Goal: Task Accomplishment & Management: Manage account settings

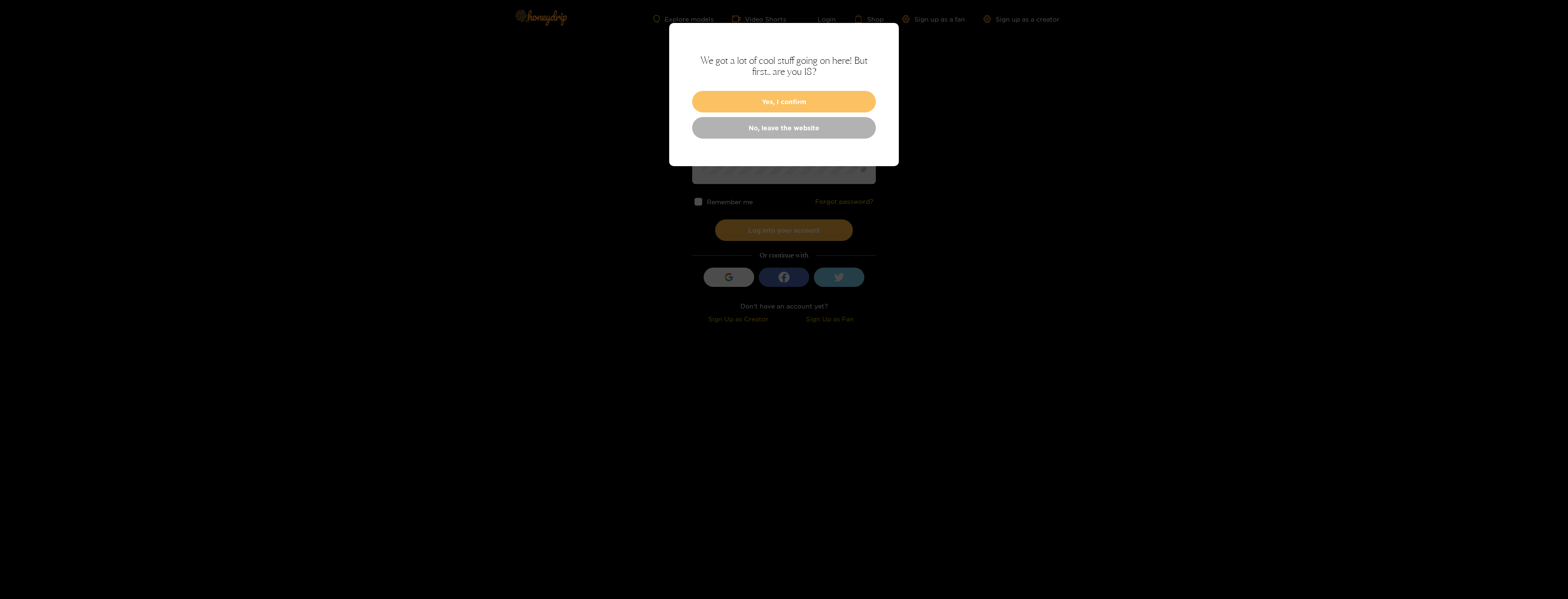
click at [791, 101] on button "Yes, I confirm" at bounding box center [783, 101] width 184 height 22
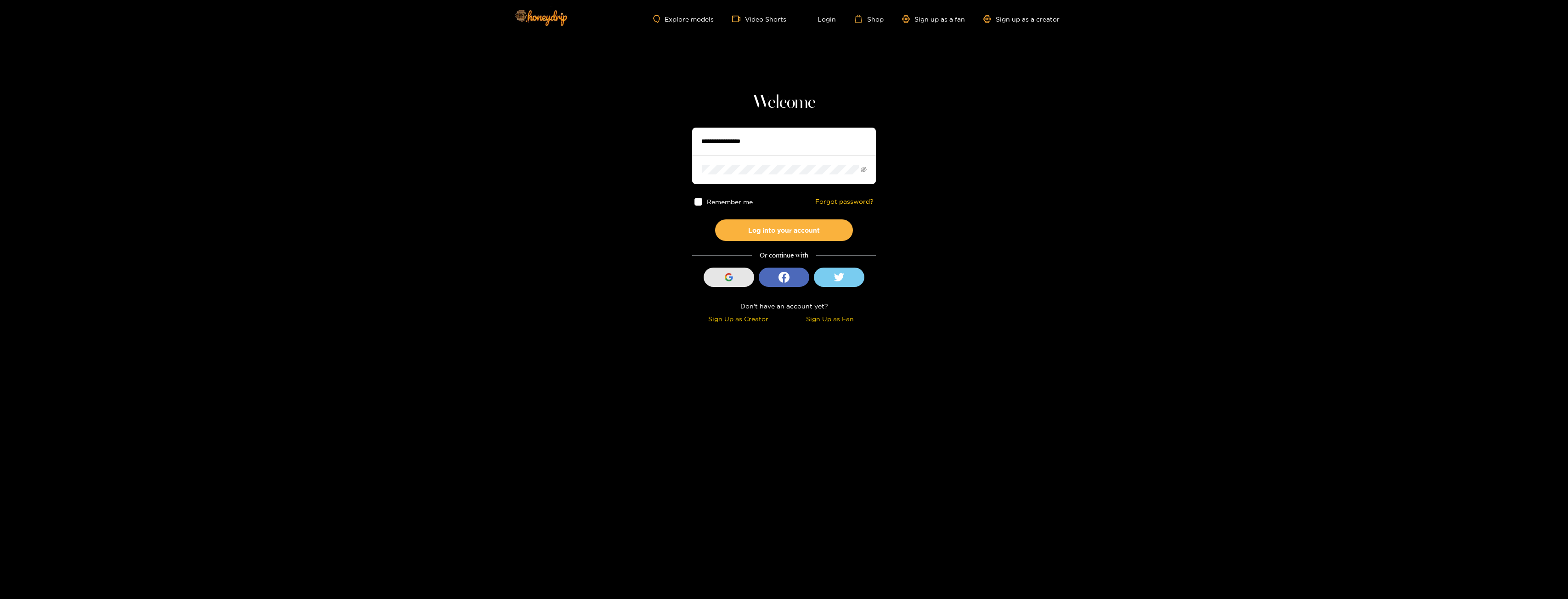
click at [747, 278] on button "Sign in with Google" at bounding box center [728, 278] width 50 height 19
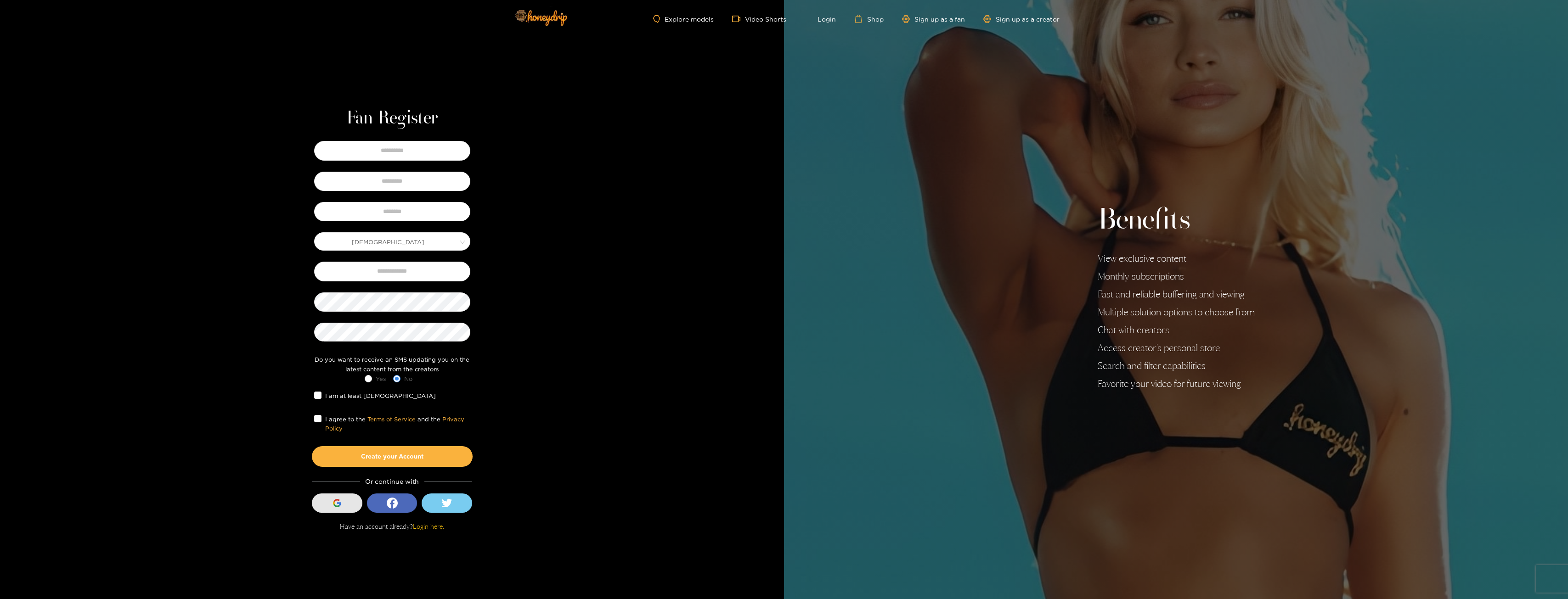
click at [326, 509] on button "Sign in with Google" at bounding box center [337, 503] width 50 height 19
click at [439, 154] on input "text" at bounding box center [392, 150] width 156 height 19
type input "*****"
click at [396, 182] on input "text" at bounding box center [392, 181] width 156 height 19
click at [435, 153] on input "*****" at bounding box center [392, 150] width 156 height 19
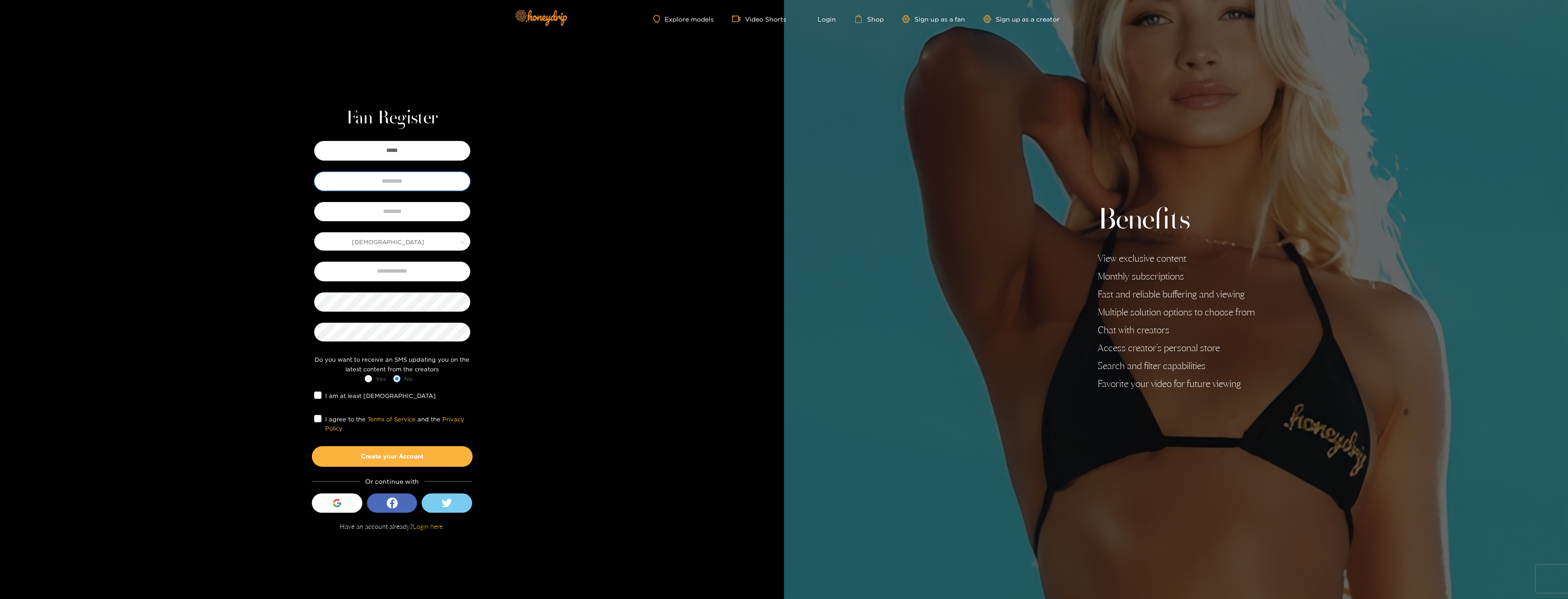
click at [334, 185] on input "text" at bounding box center [392, 181] width 156 height 19
type input "**********"
click at [361, 212] on input "text" at bounding box center [392, 212] width 156 height 19
type input "*****"
click at [388, 263] on input "text" at bounding box center [392, 271] width 156 height 19
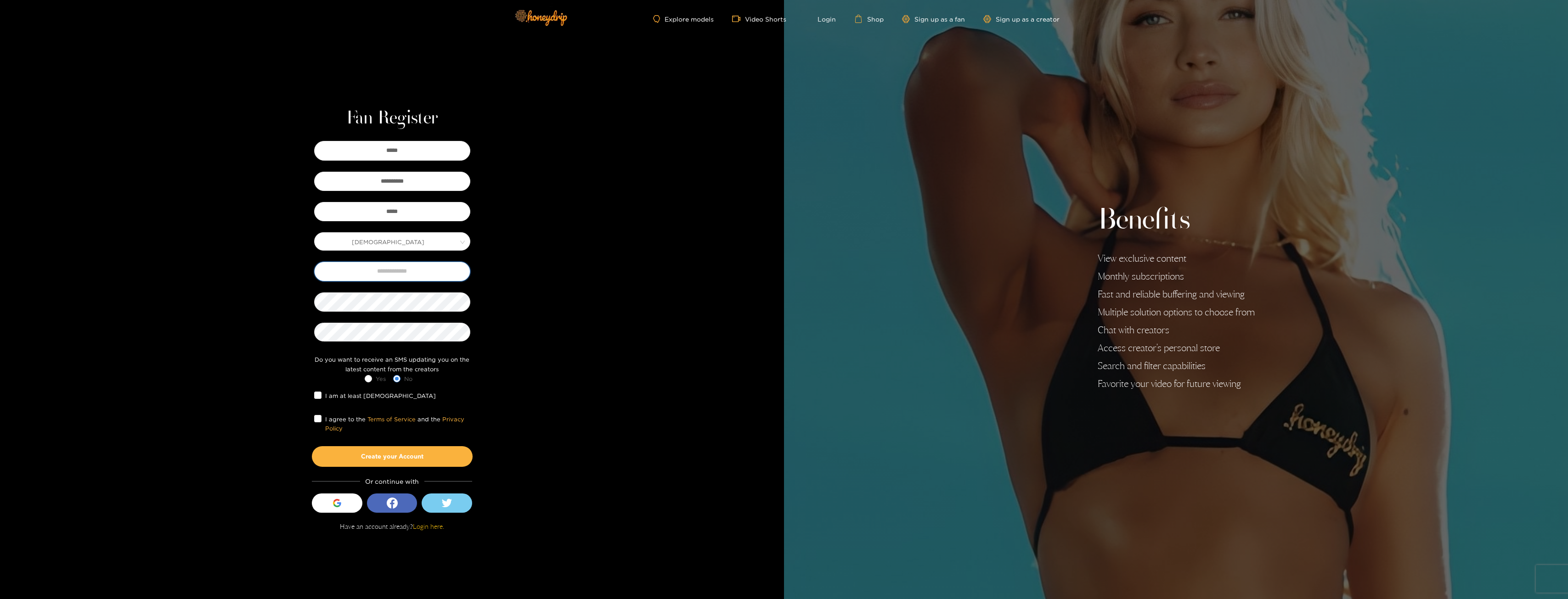
type input "**********"
click at [339, 394] on span "I am at least [DEMOGRAPHIC_DATA]" at bounding box center [381, 395] width 118 height 9
click at [365, 456] on button "Create your Account" at bounding box center [392, 456] width 161 height 20
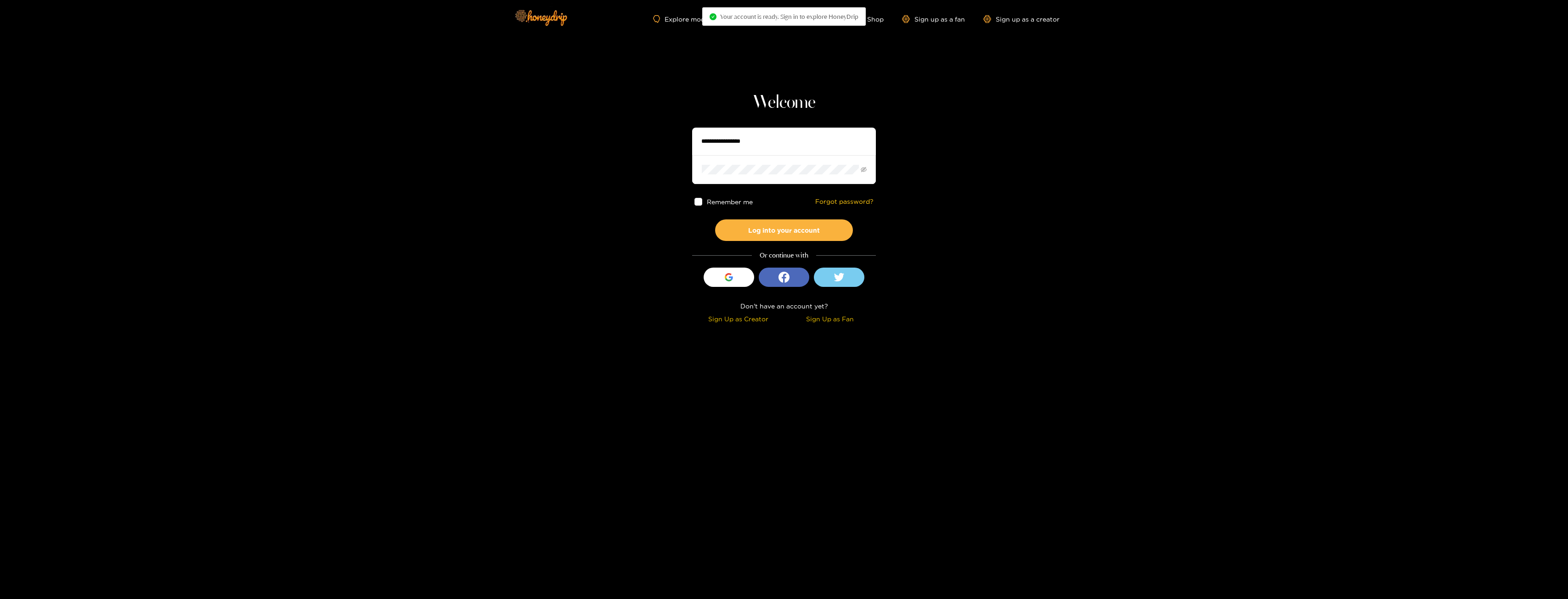
type input "*****"
click at [766, 230] on button "Log into your account" at bounding box center [784, 230] width 138 height 22
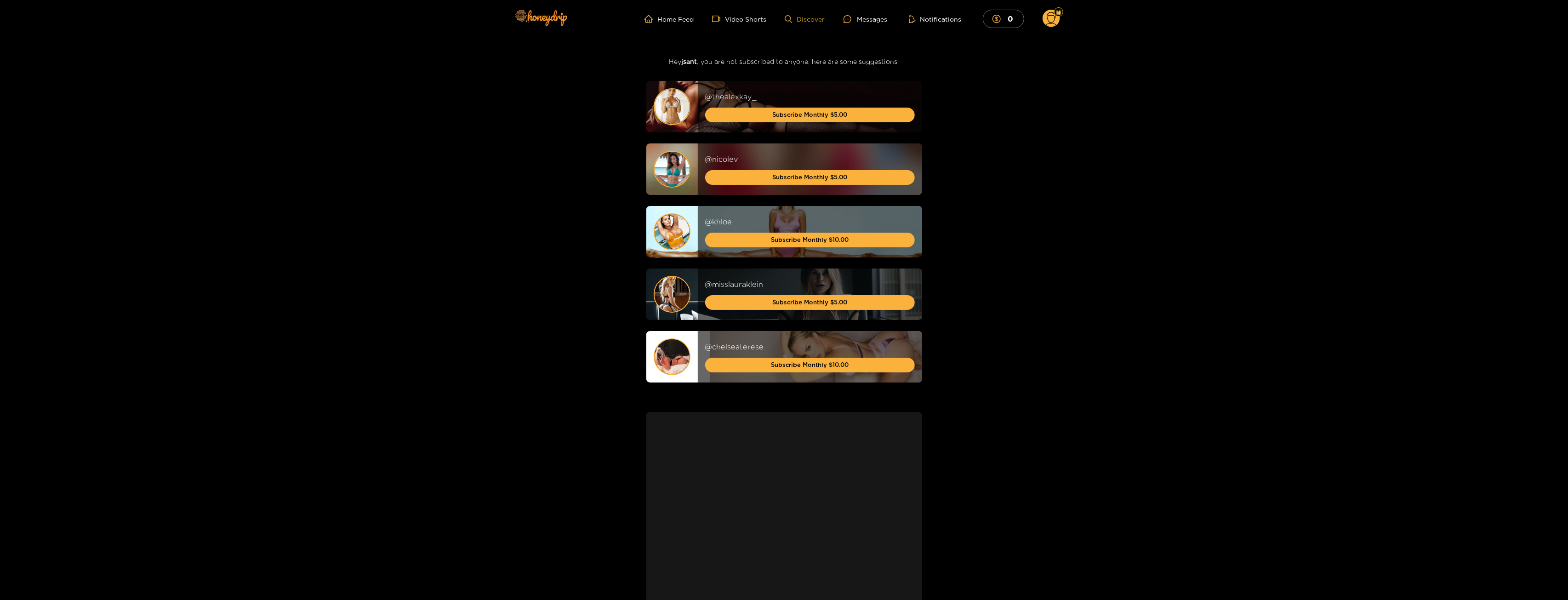
click at [815, 18] on link "Discover" at bounding box center [804, 18] width 40 height 8
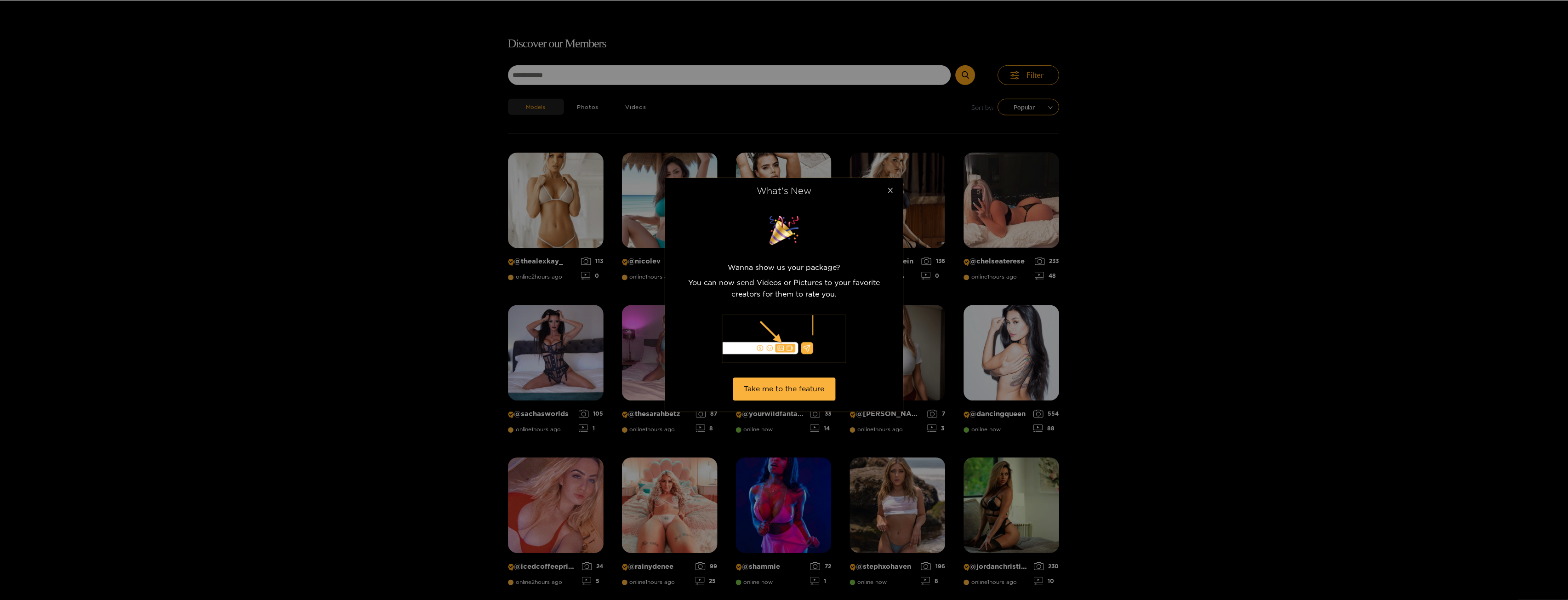
scroll to position [59, 0]
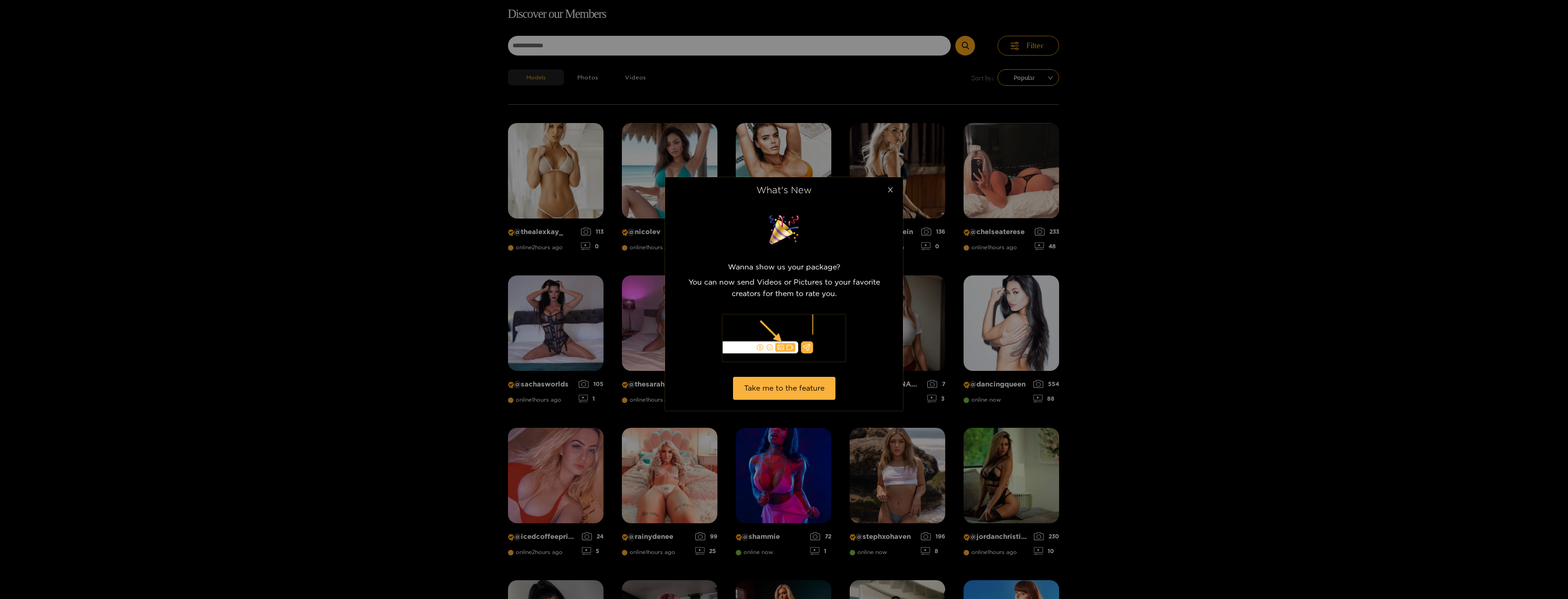
click at [889, 191] on icon "close" at bounding box center [890, 190] width 5 height 5
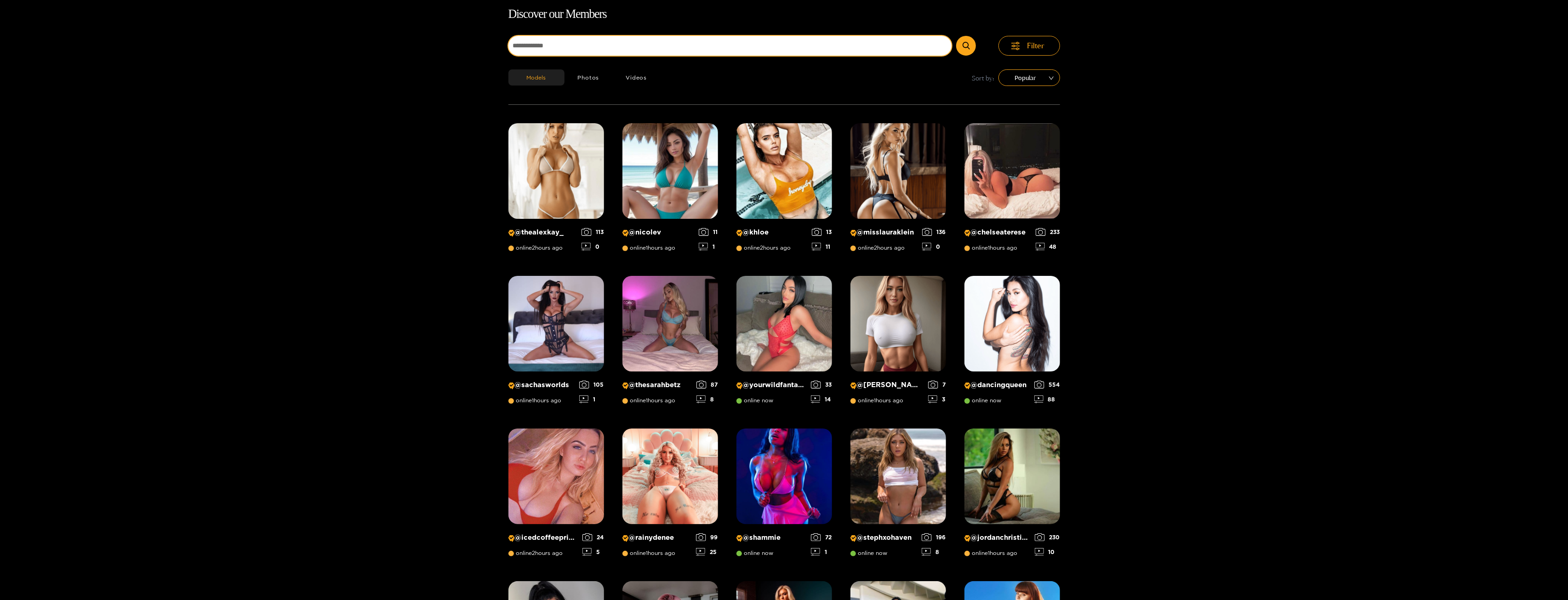
click at [811, 50] on input at bounding box center [730, 46] width 443 height 19
click at [811, 50] on input "****" at bounding box center [730, 46] width 443 height 19
click at [956, 36] on button "submit" at bounding box center [966, 46] width 19 height 19
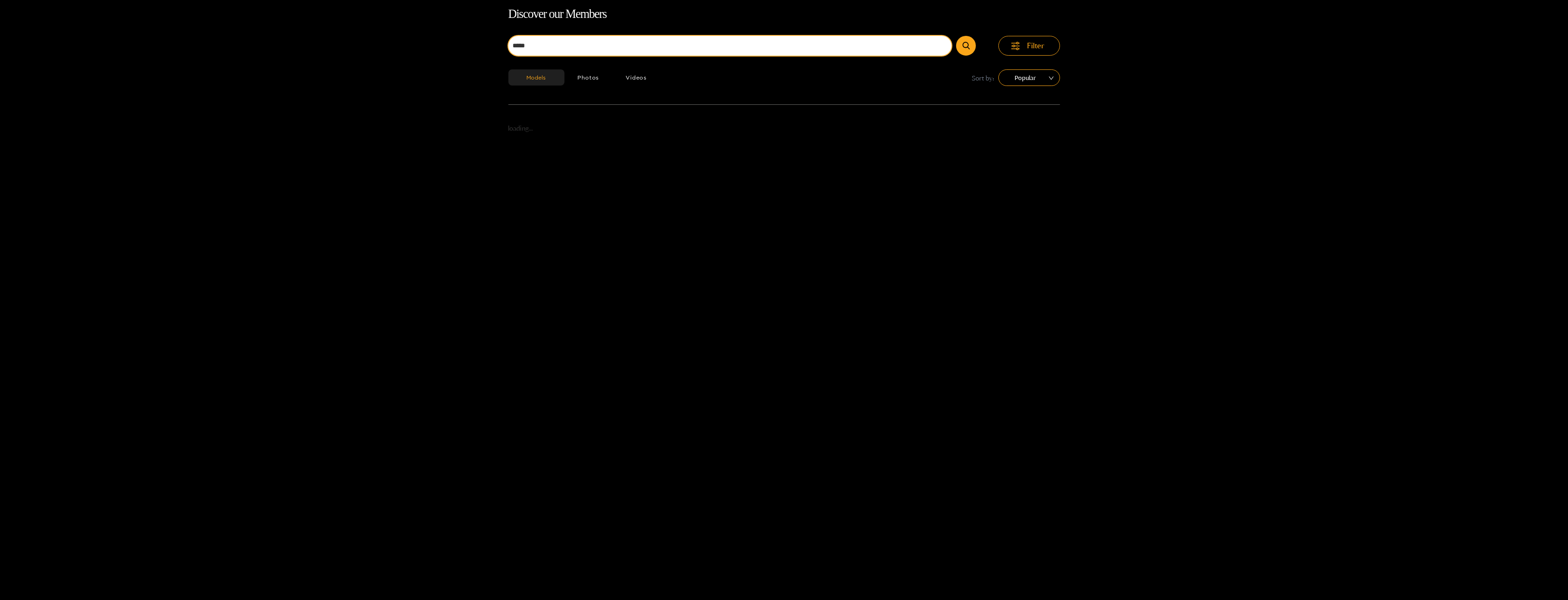
click at [956, 36] on button "submit" at bounding box center [966, 46] width 19 height 19
click at [811, 50] on input "*****" at bounding box center [730, 46] width 443 height 19
click at [956, 36] on button "submit" at bounding box center [966, 46] width 19 height 19
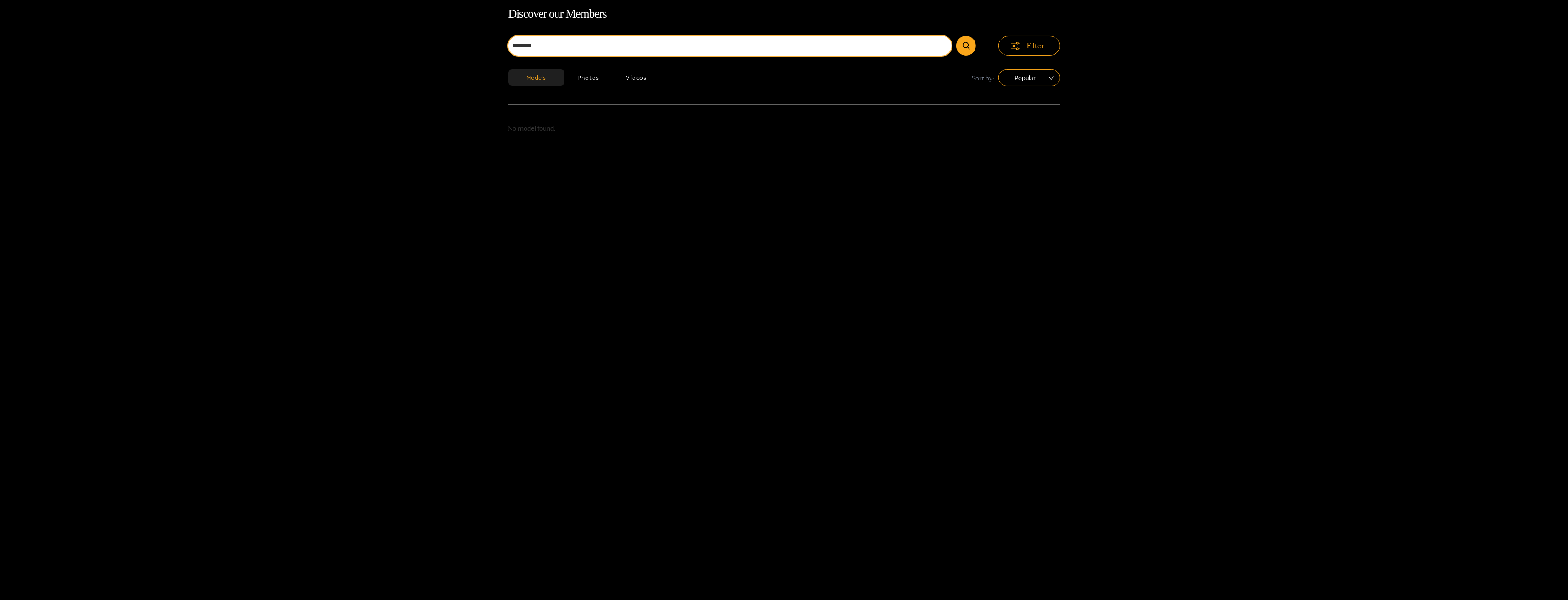
click at [811, 50] on input "********" at bounding box center [730, 46] width 443 height 19
type input "*"
click at [956, 36] on button "submit" at bounding box center [966, 46] width 19 height 19
click at [875, 44] on input "**********" at bounding box center [730, 46] width 443 height 19
type input "*"
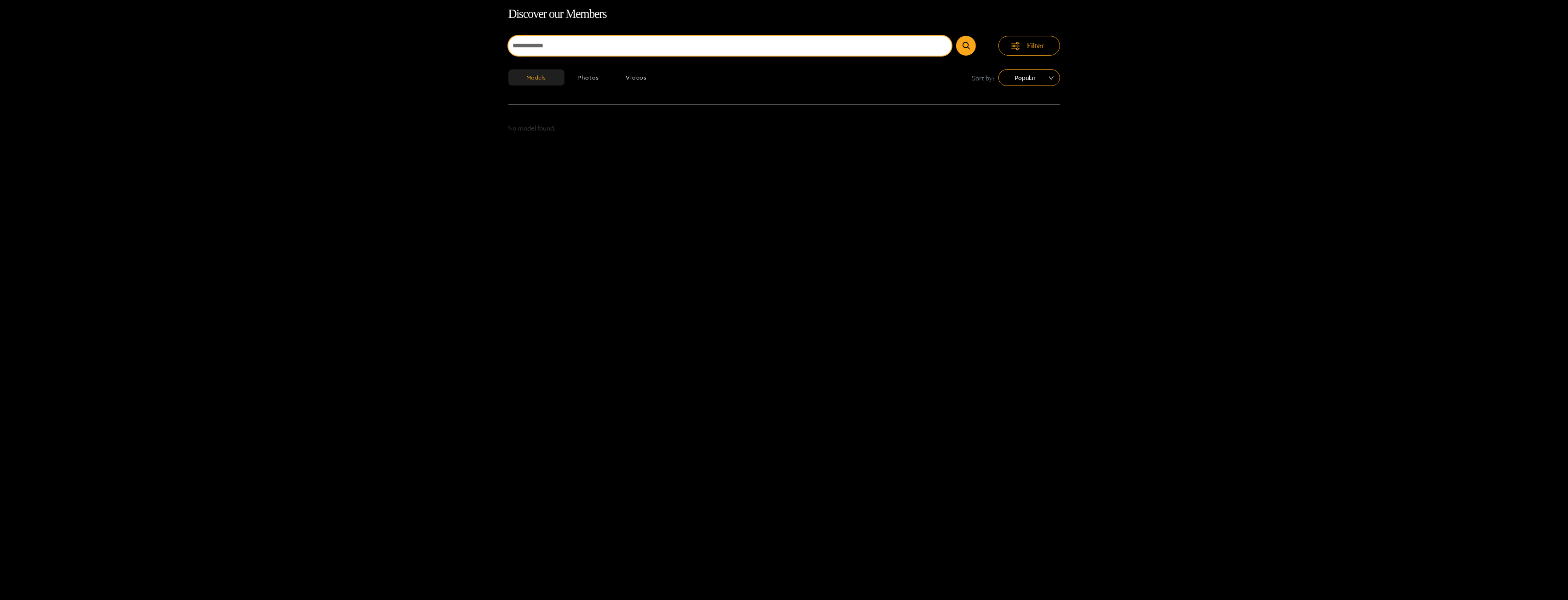
click at [956, 36] on button "submit" at bounding box center [966, 46] width 19 height 19
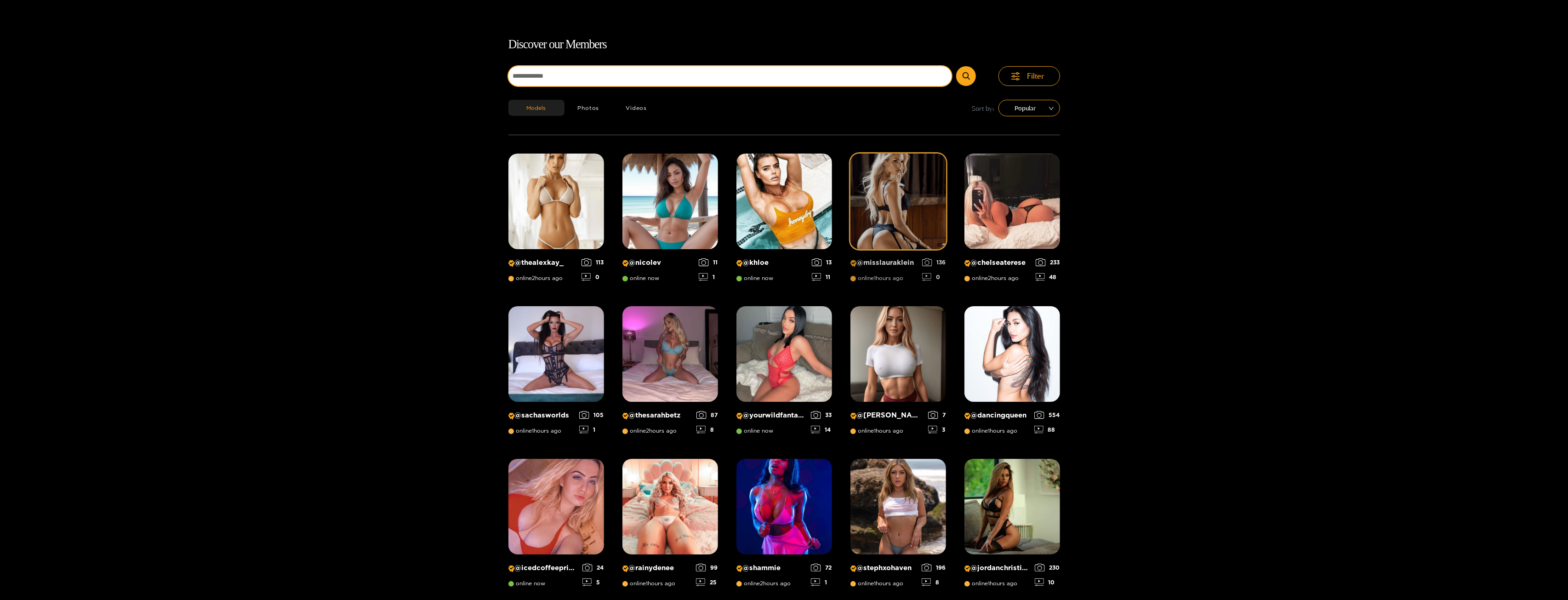
scroll to position [0, 0]
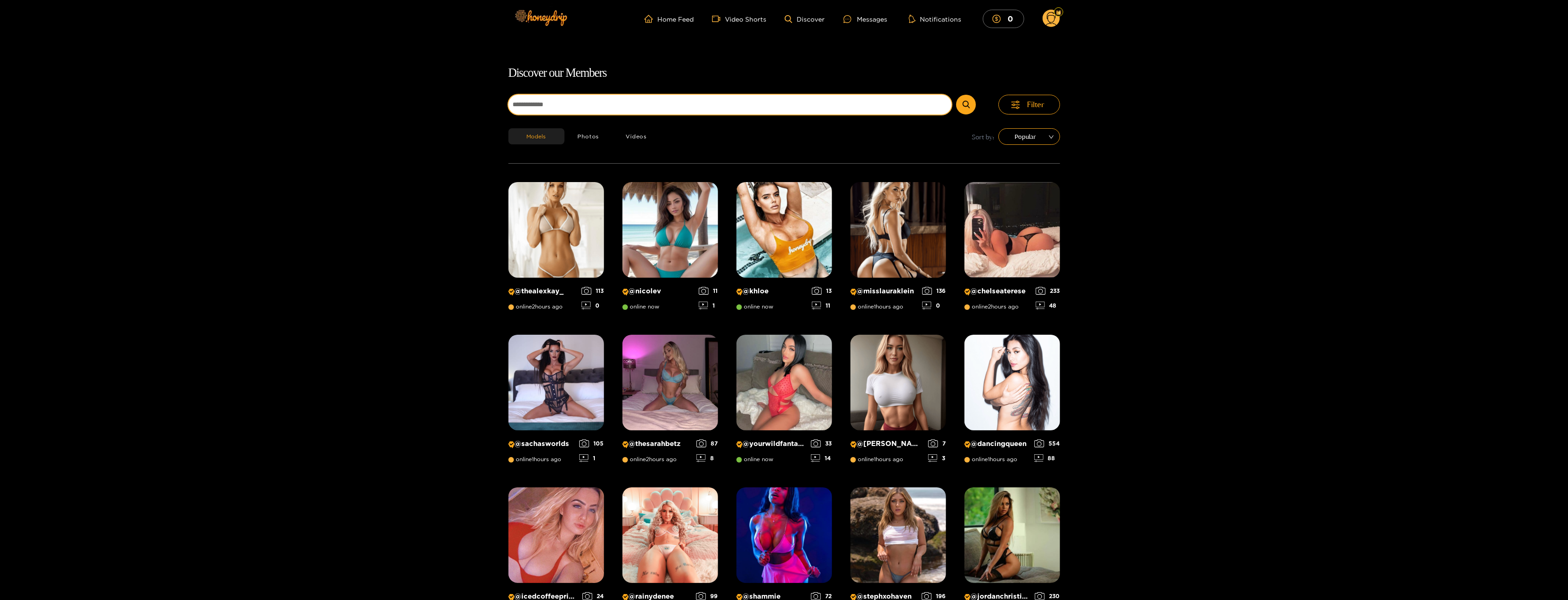
click at [762, 96] on input at bounding box center [730, 105] width 443 height 19
click at [670, 96] on input "*****" at bounding box center [730, 105] width 443 height 19
type input "********"
click at [956, 95] on button "submit" at bounding box center [966, 105] width 19 height 19
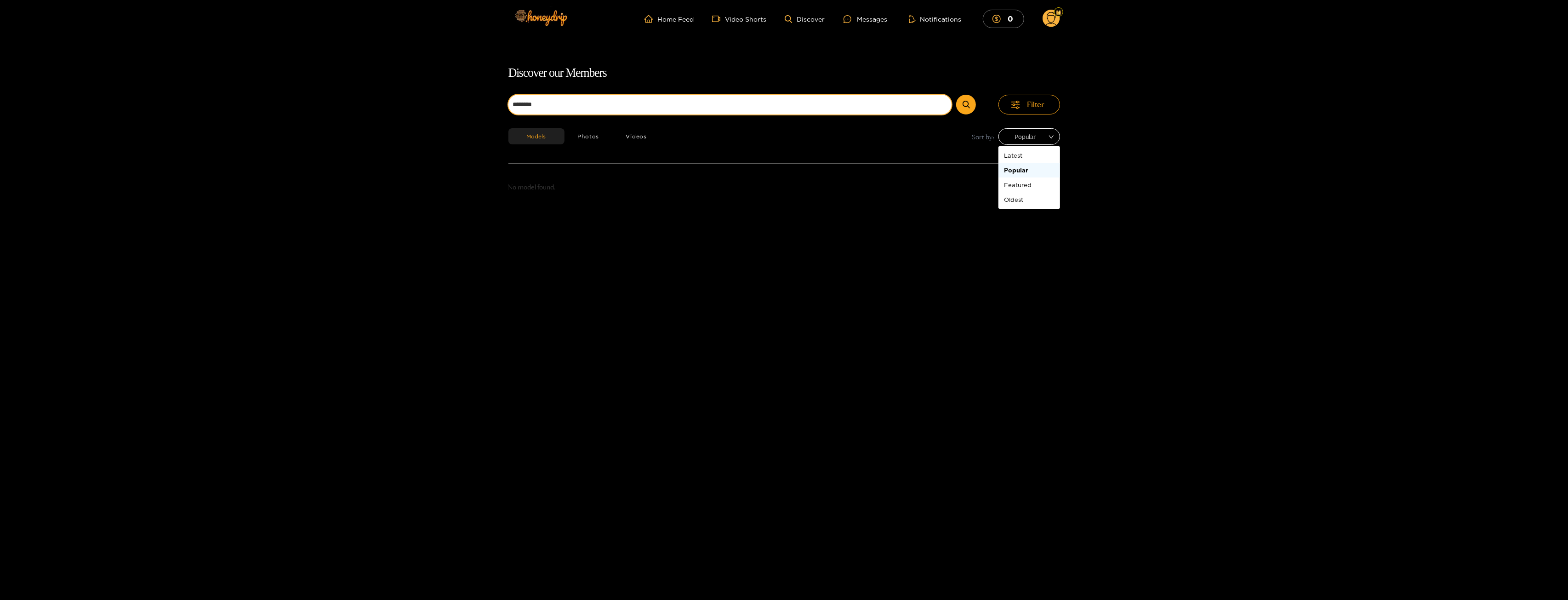
click at [1014, 141] on span "Popular" at bounding box center [1029, 136] width 48 height 14
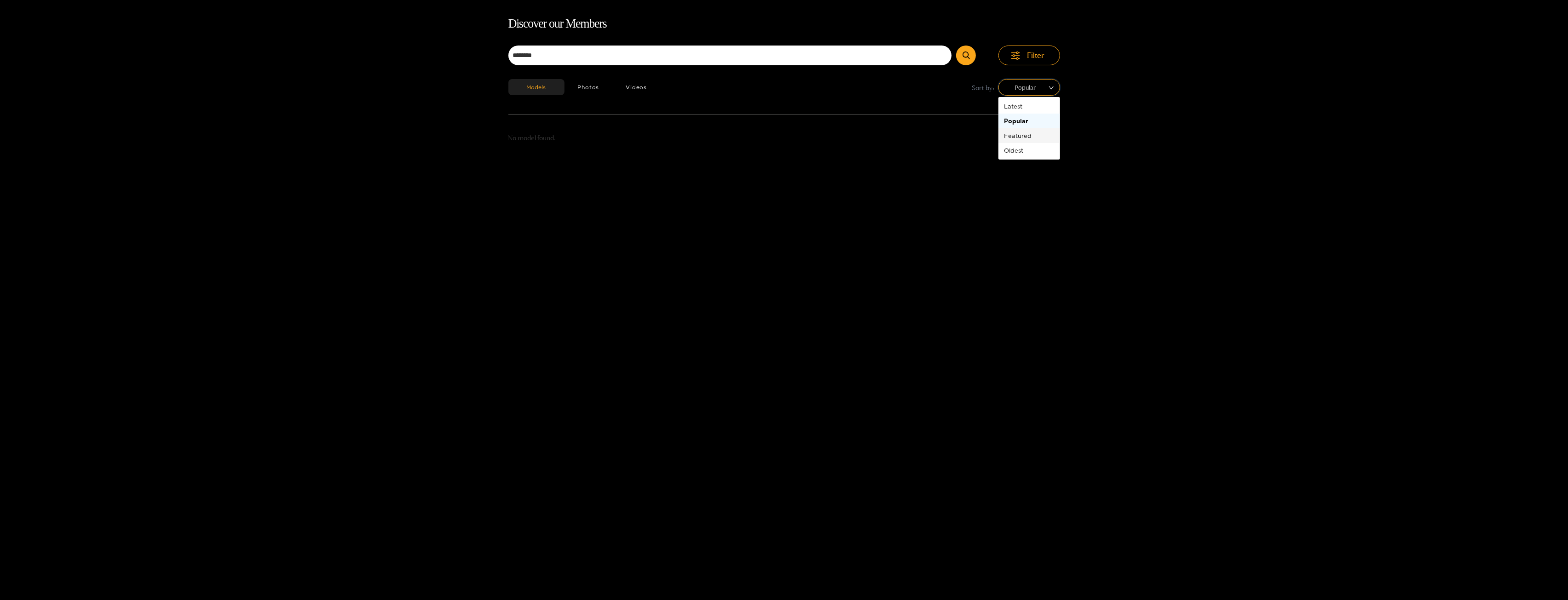
scroll to position [59, 0]
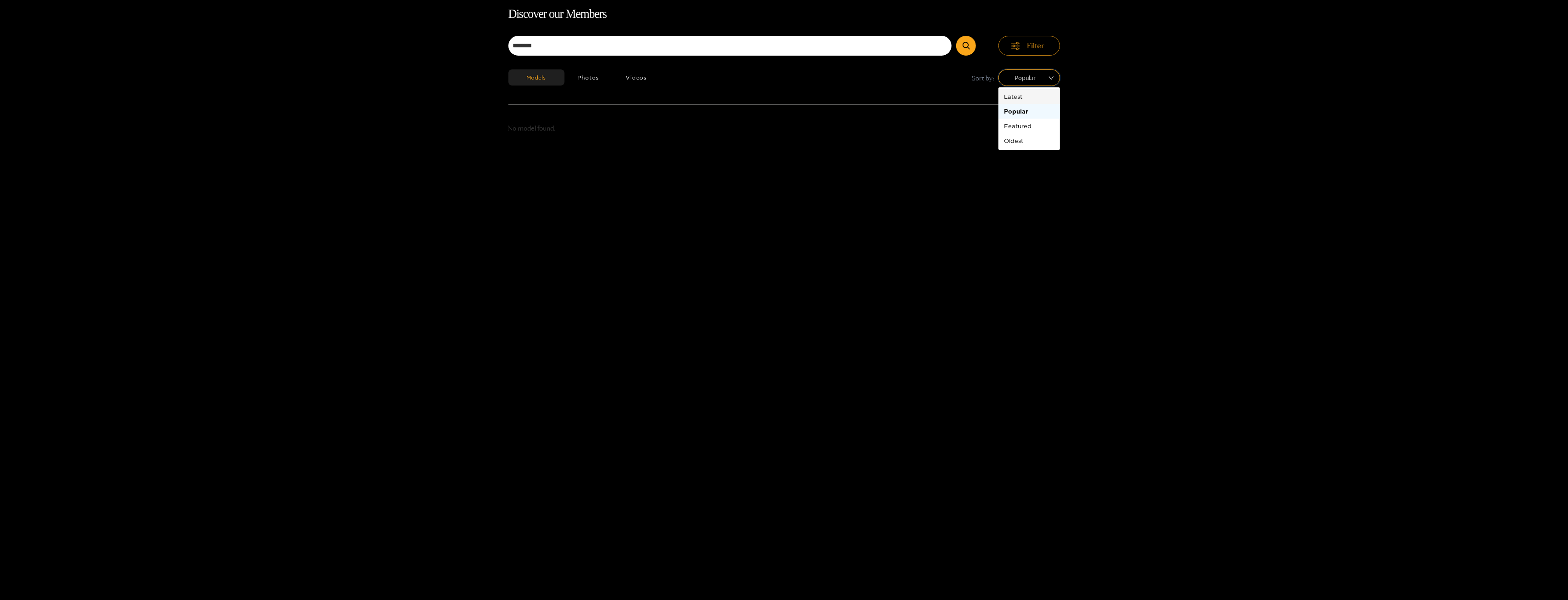
click at [1029, 53] on button "Filter" at bounding box center [1029, 46] width 62 height 19
click at [595, 79] on button "Photos" at bounding box center [589, 77] width 48 height 16
click at [634, 79] on button "Videos" at bounding box center [636, 77] width 48 height 16
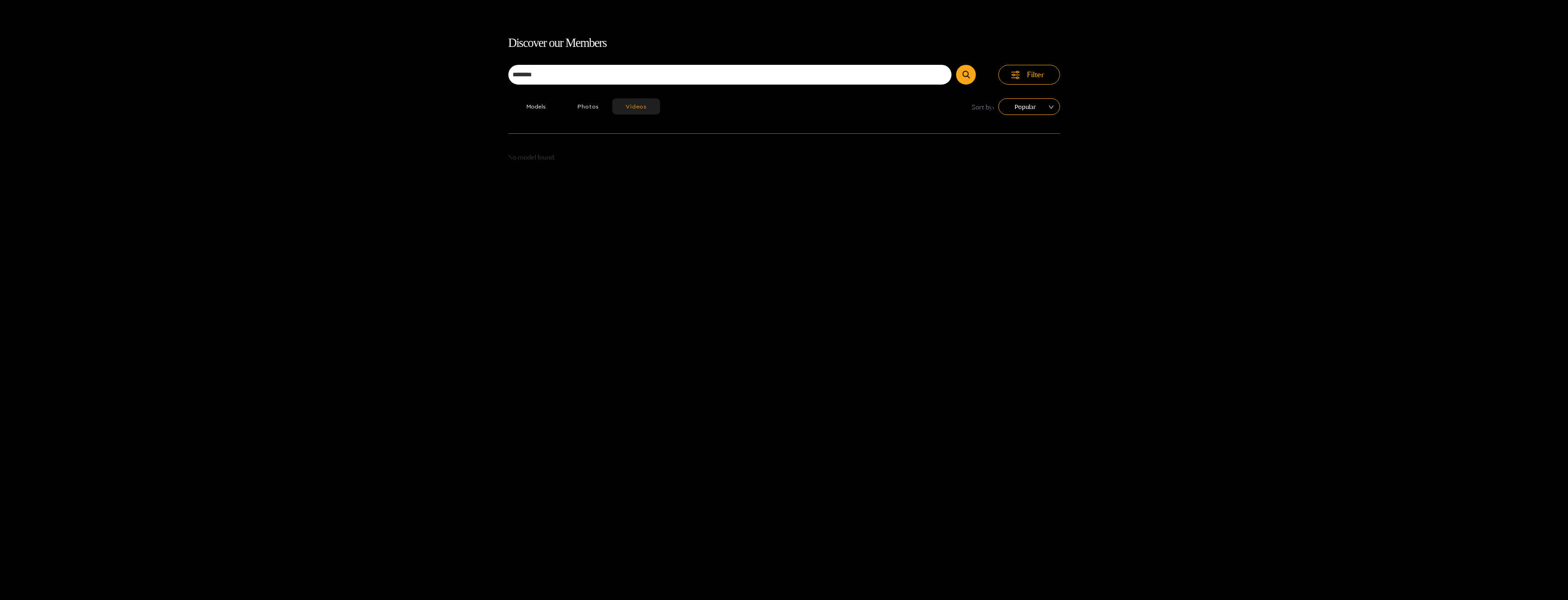
click at [729, 14] on div "Home Feed Video Shorts Discover Messages Notifications 0 0 0 videos discover me…" at bounding box center [784, 352] width 1568 height 764
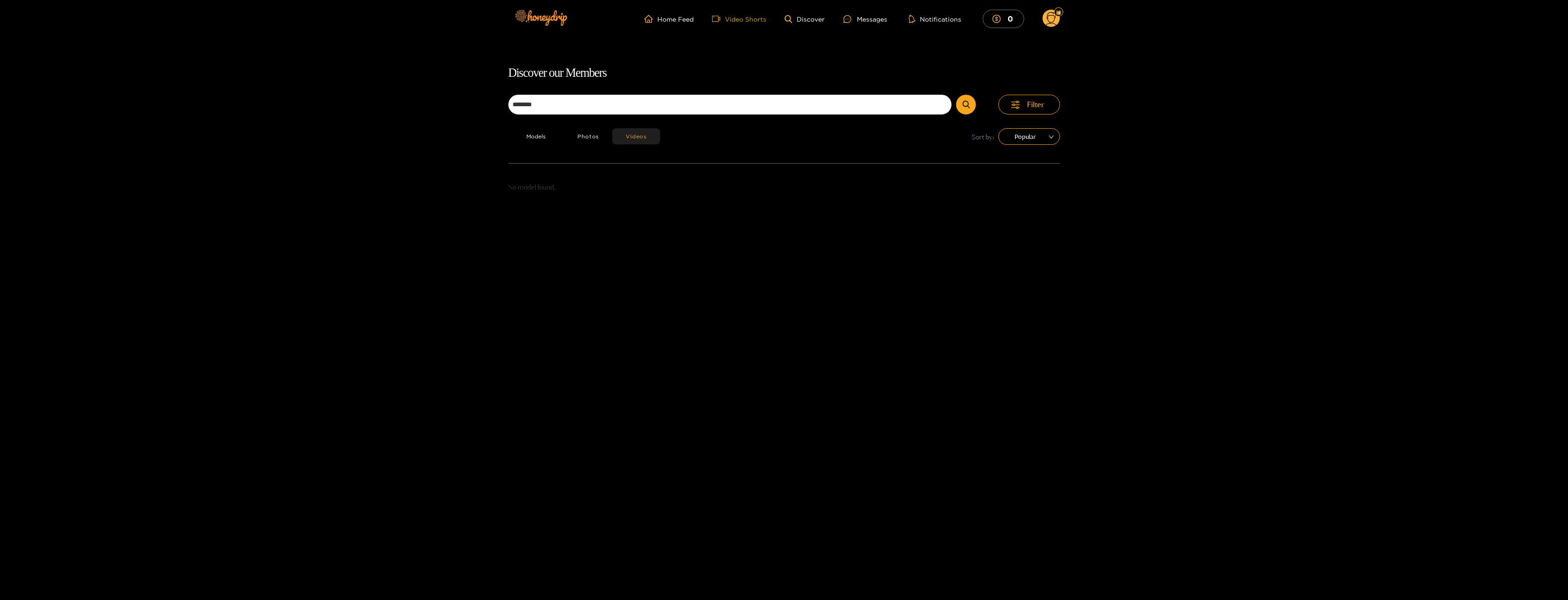
click at [739, 19] on link "Video Shorts" at bounding box center [739, 18] width 55 height 8
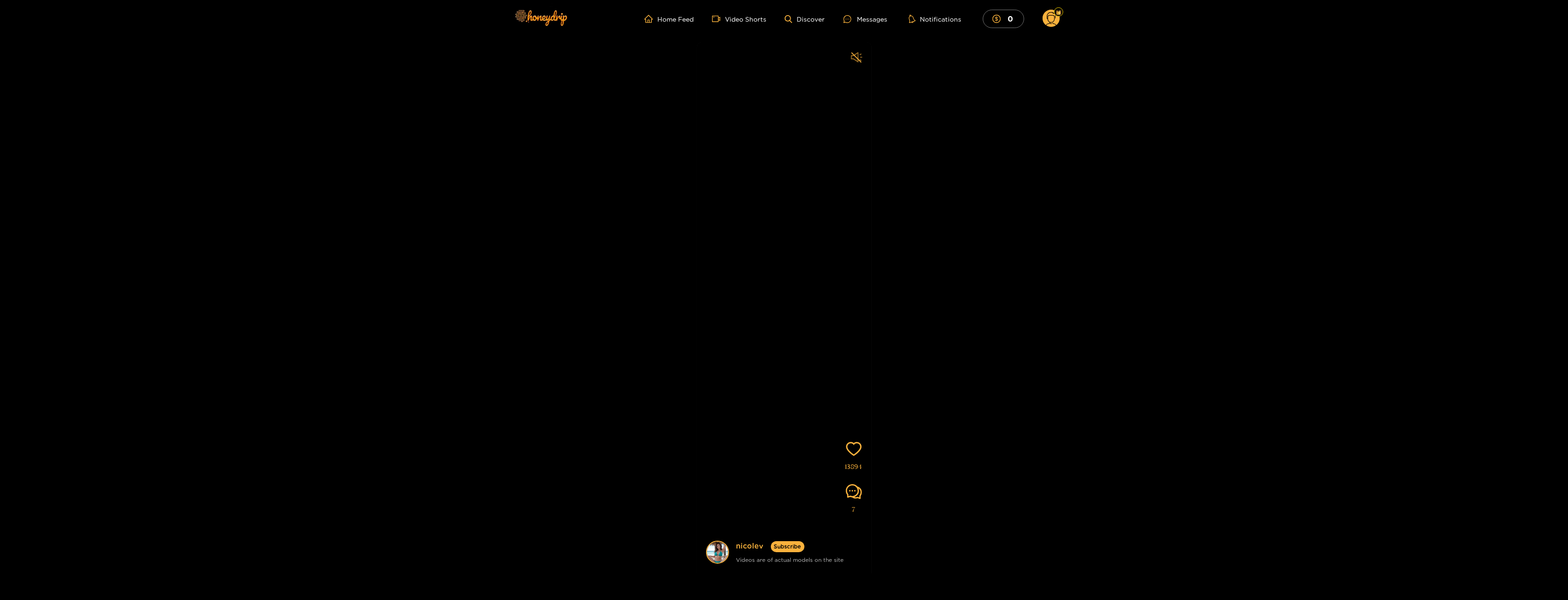
click at [854, 59] on icon "sound" at bounding box center [856, 56] width 11 height 10
click at [670, 25] on ul "Home Feed Video Shorts Discover Messages Notifications 0" at bounding box center [853, 18] width 415 height 18
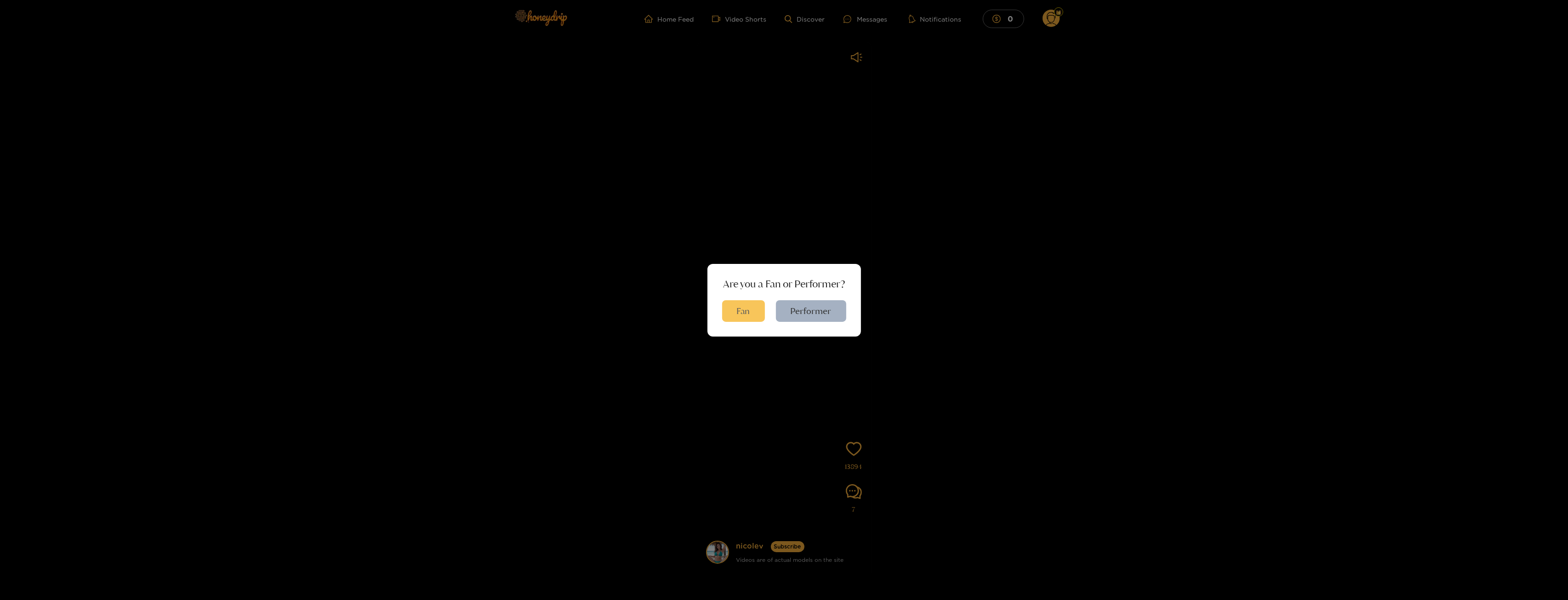
click at [750, 305] on button "Fan" at bounding box center [744, 311] width 43 height 22
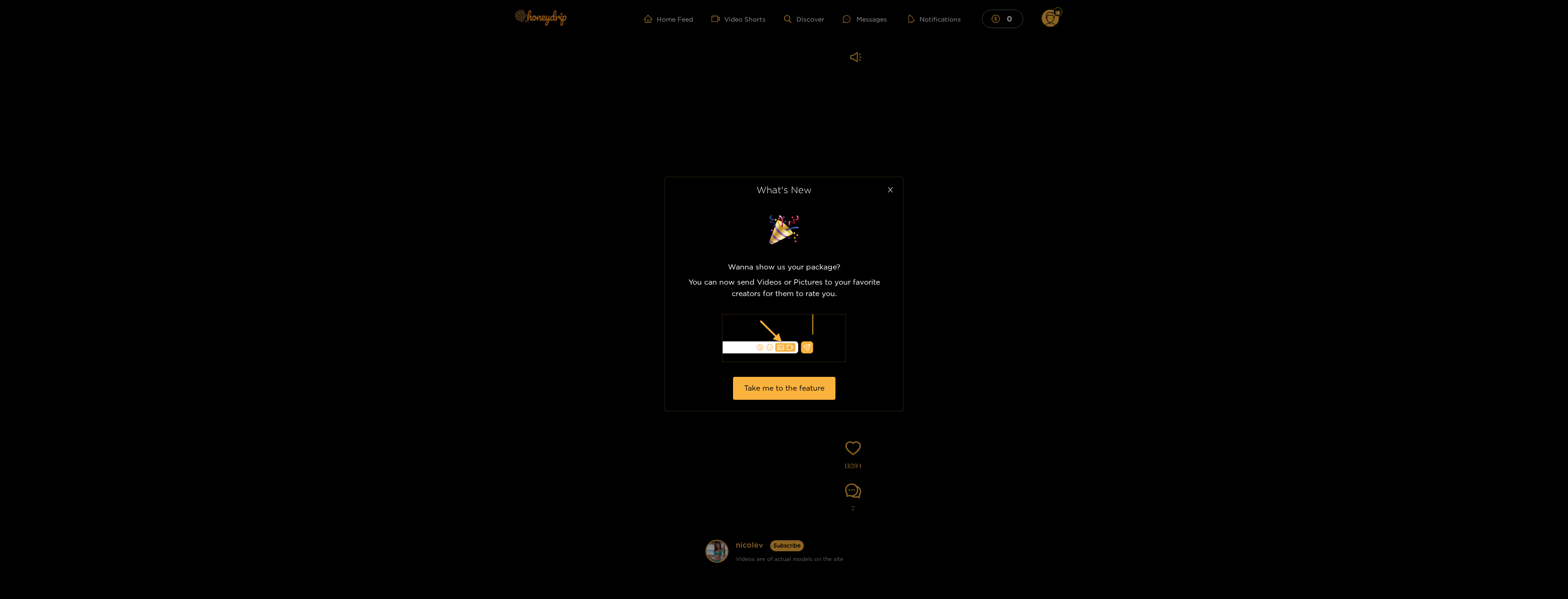
click at [893, 189] on span "Close" at bounding box center [889, 190] width 25 height 25
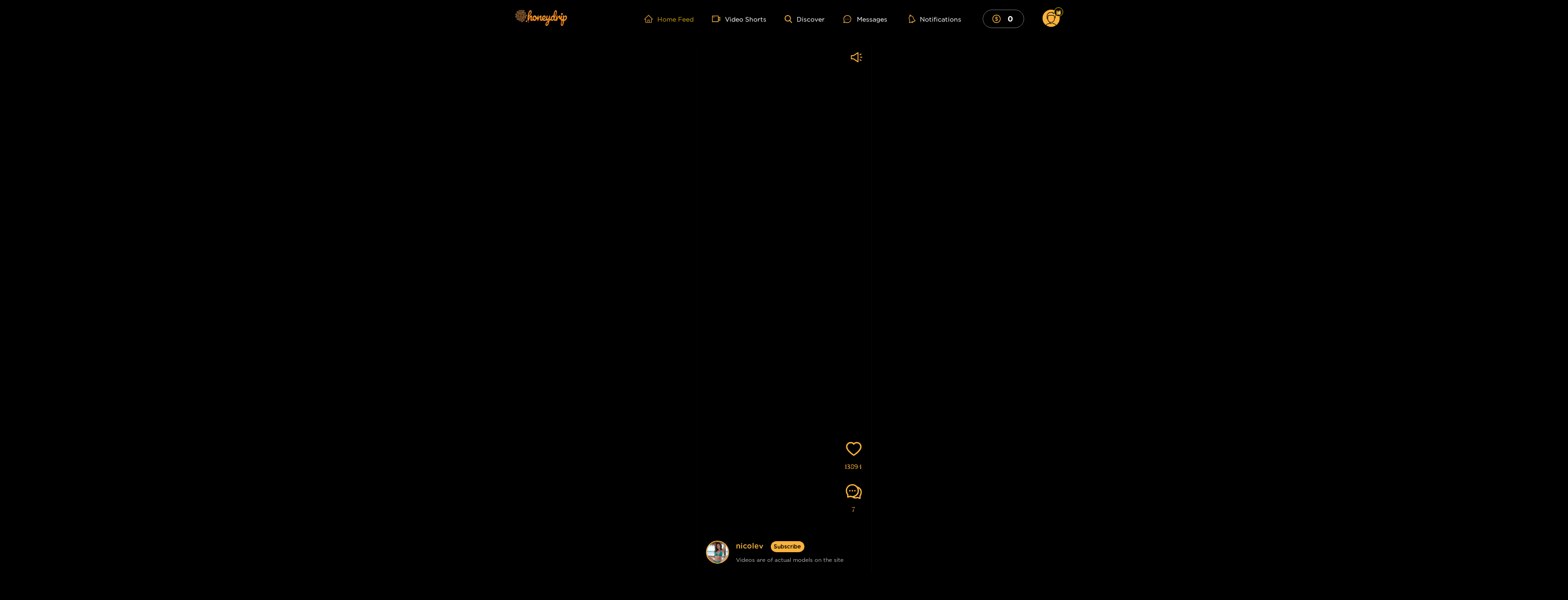
click at [649, 22] on icon "home" at bounding box center [648, 18] width 8 height 8
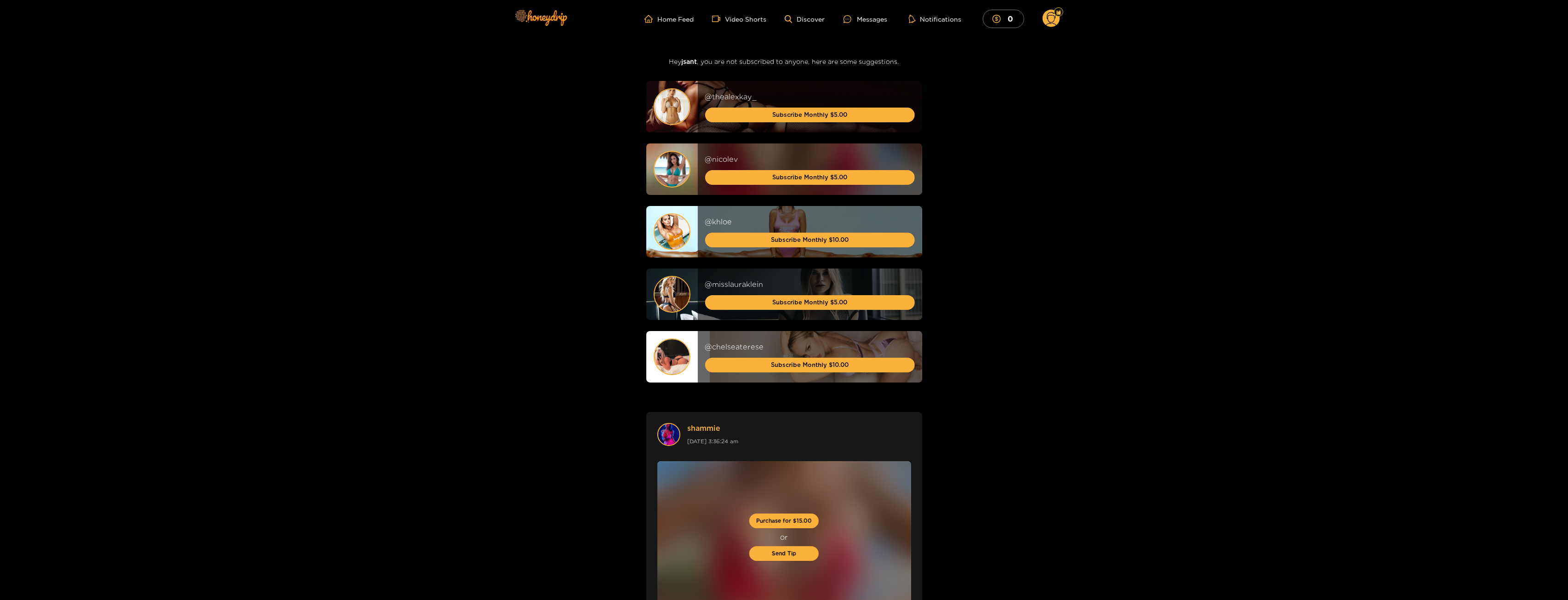
click at [1058, 26] on icon at bounding box center [1051, 18] width 18 height 18
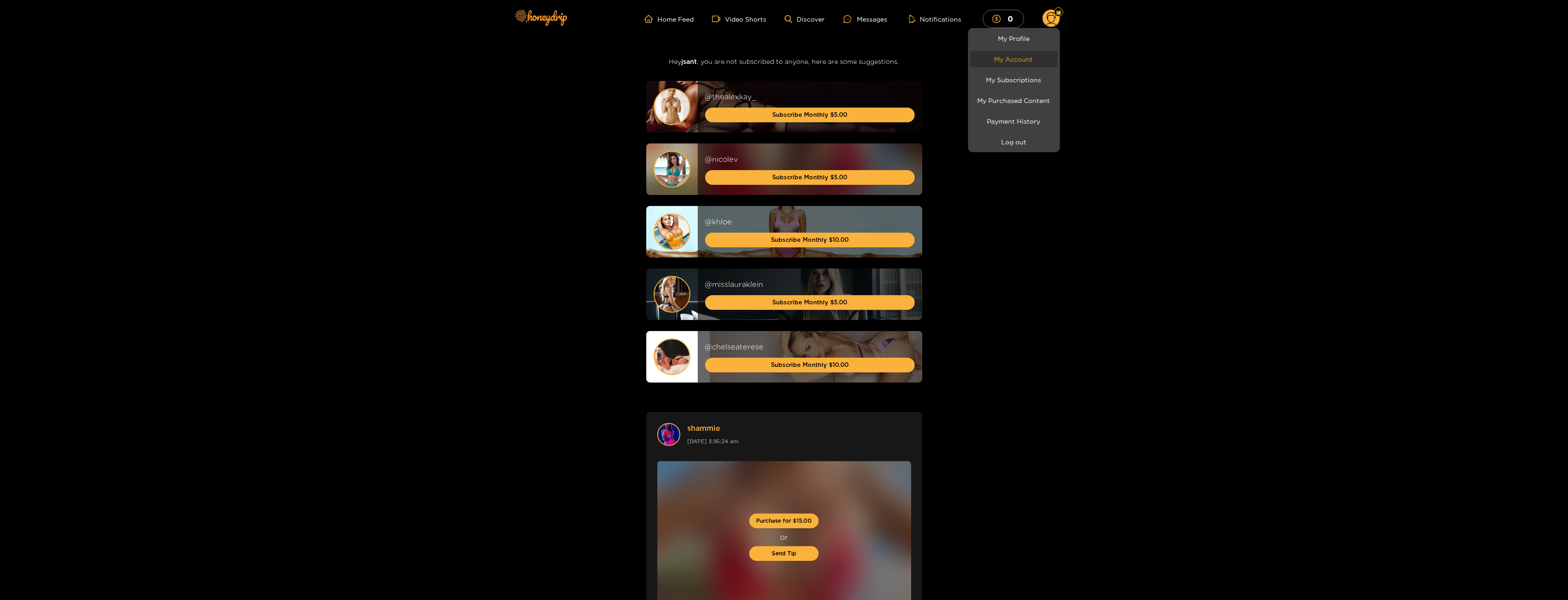
click at [1013, 52] on link "My Account" at bounding box center [1014, 59] width 87 height 16
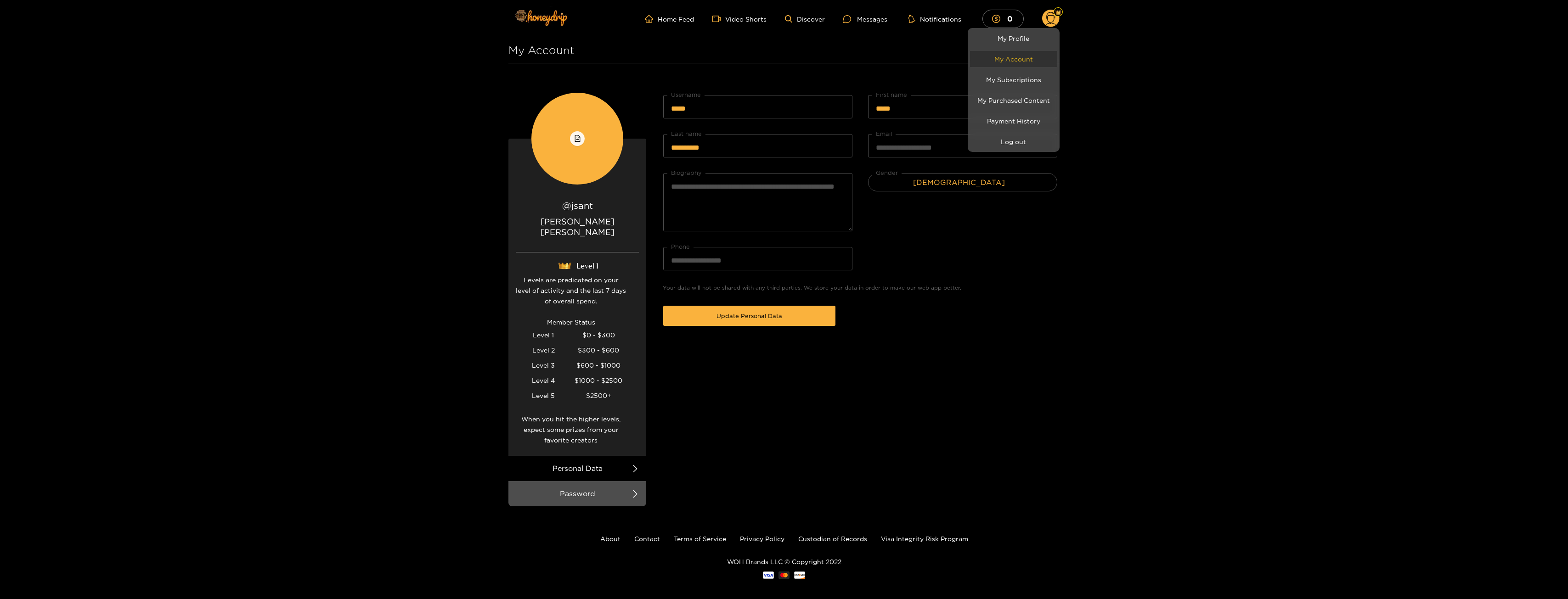
click at [1013, 59] on link "My Account" at bounding box center [1013, 59] width 87 height 16
click at [945, 219] on div at bounding box center [784, 300] width 1568 height 599
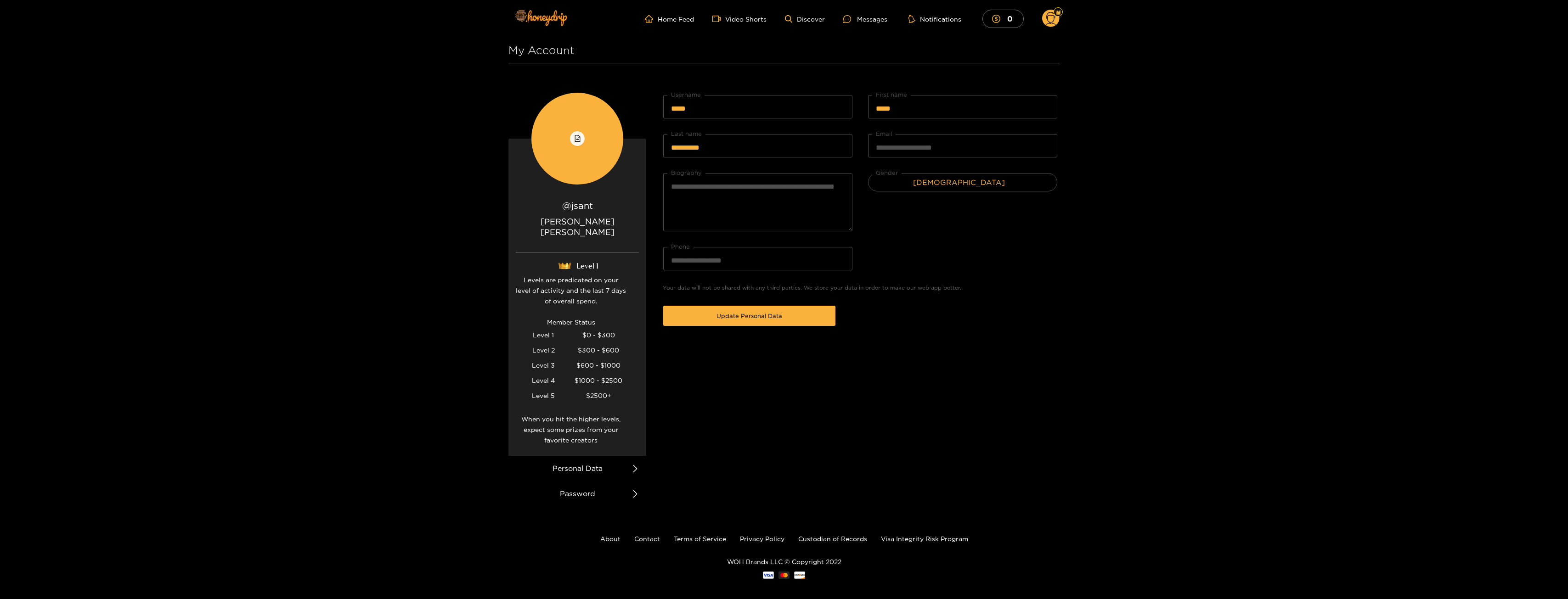
click at [580, 484] on li "Password" at bounding box center [577, 494] width 138 height 25
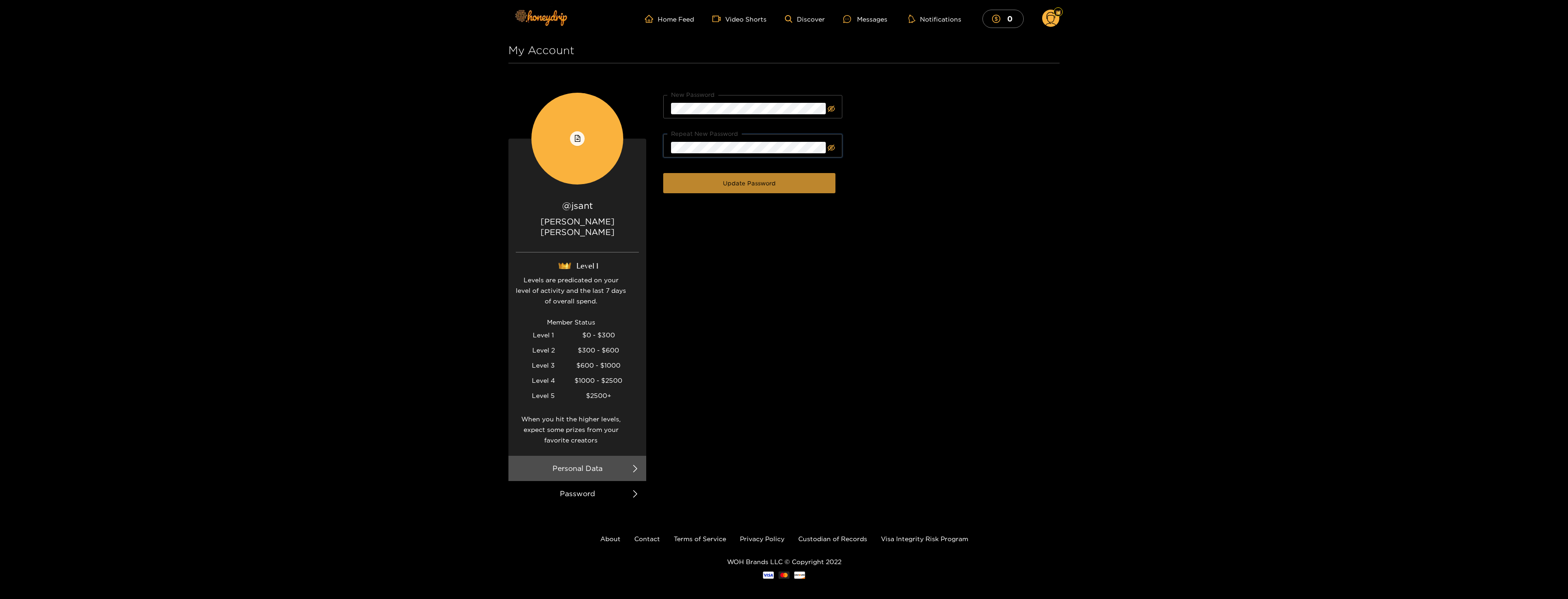
click at [680, 186] on button "Update Password" at bounding box center [749, 183] width 172 height 20
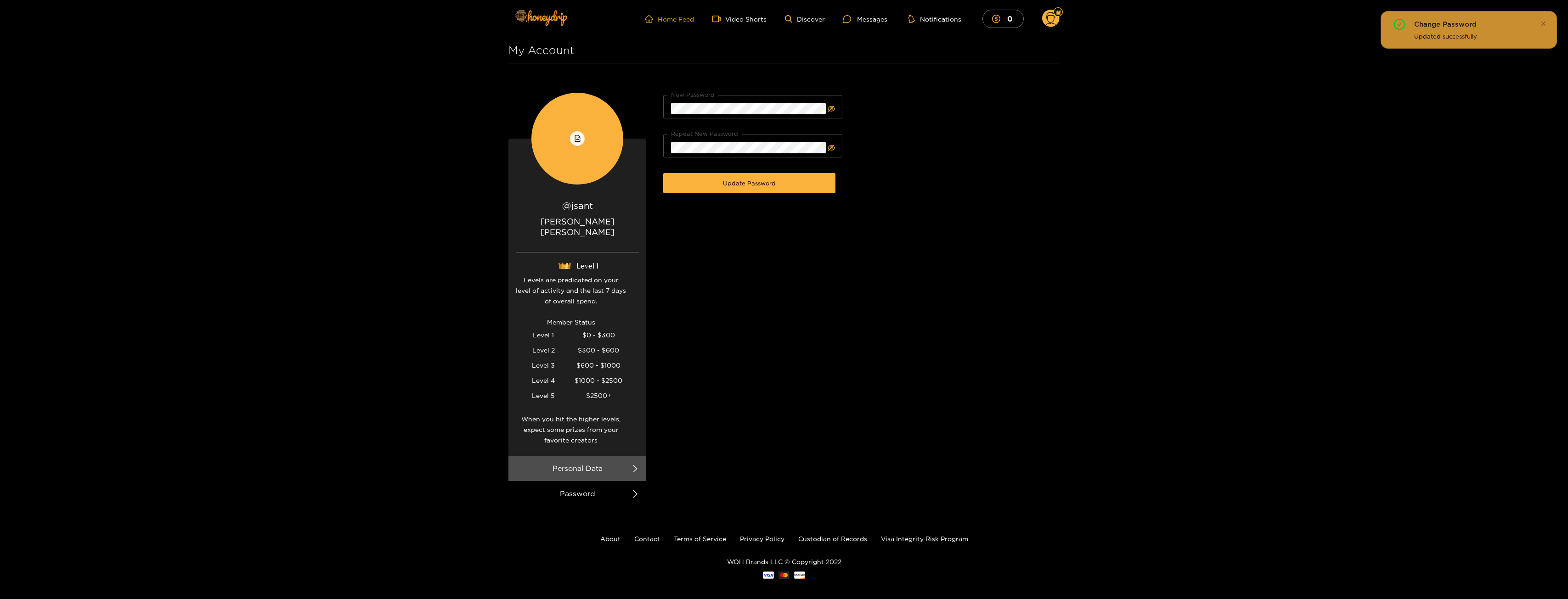
click at [654, 18] on span "home" at bounding box center [651, 18] width 13 height 8
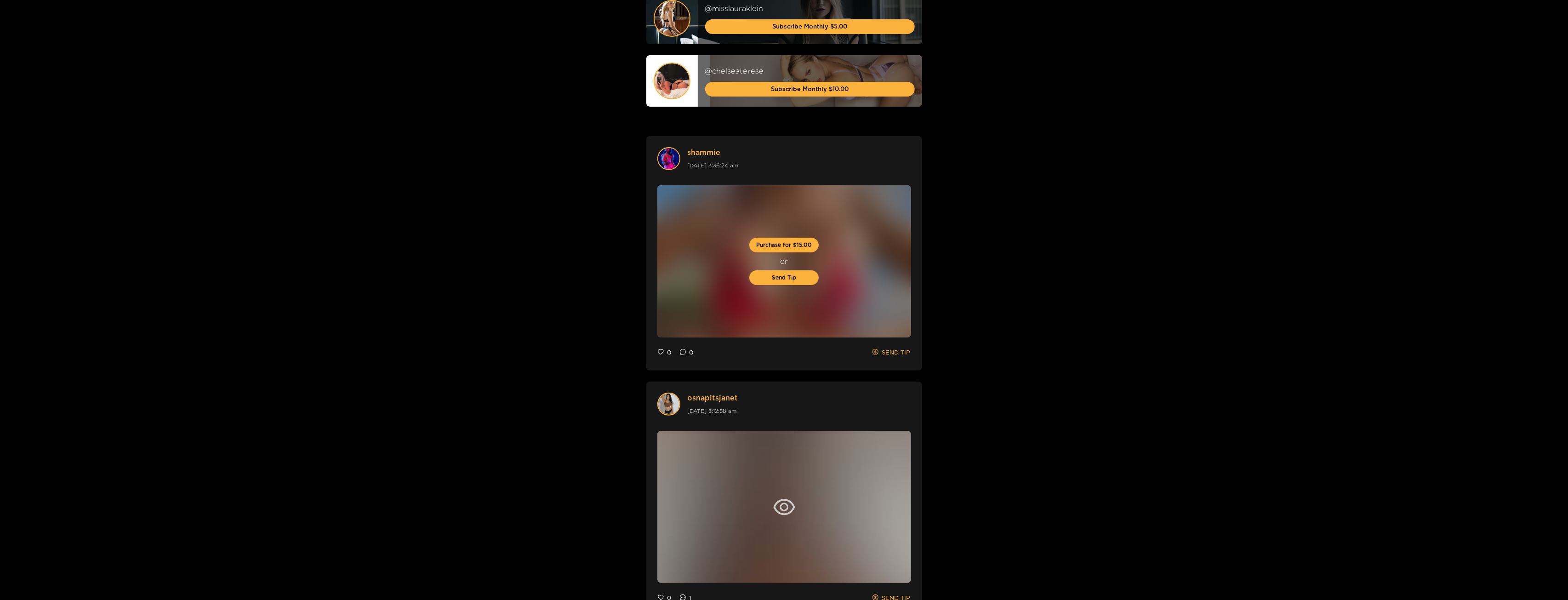
scroll to position [506, 0]
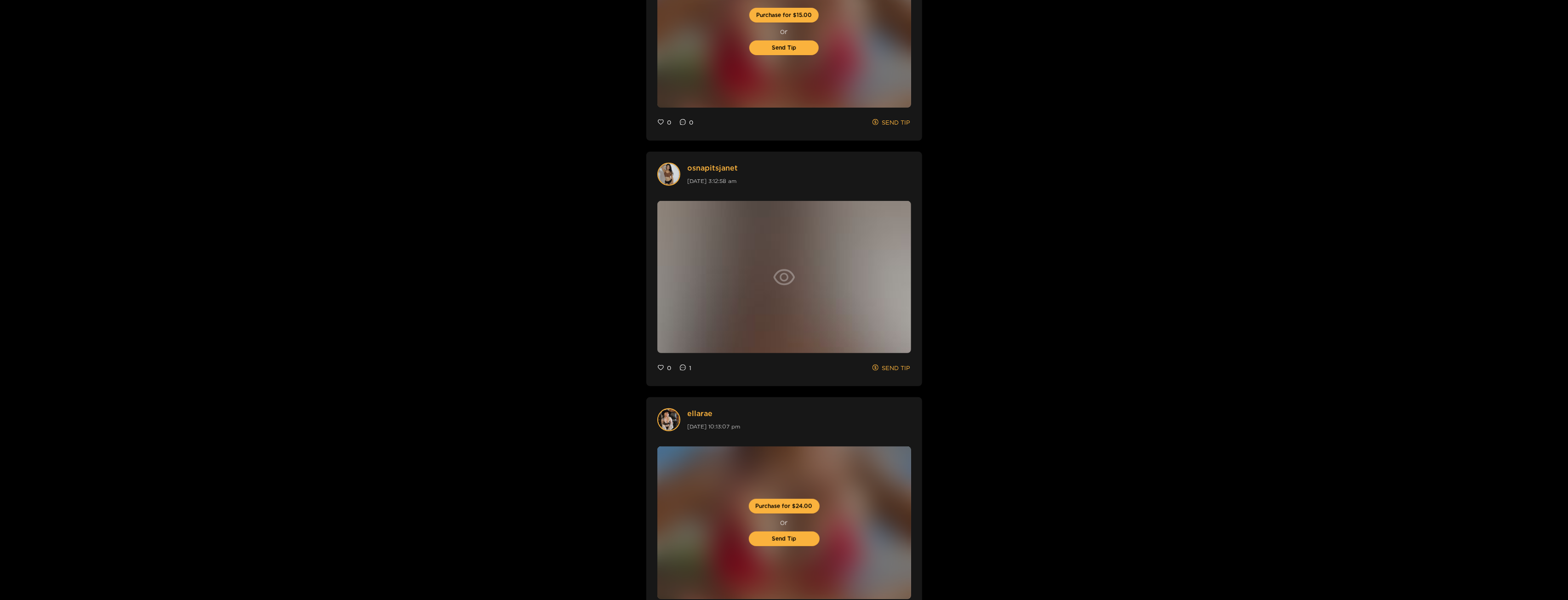
click at [772, 282] on div at bounding box center [784, 276] width 253 height 152
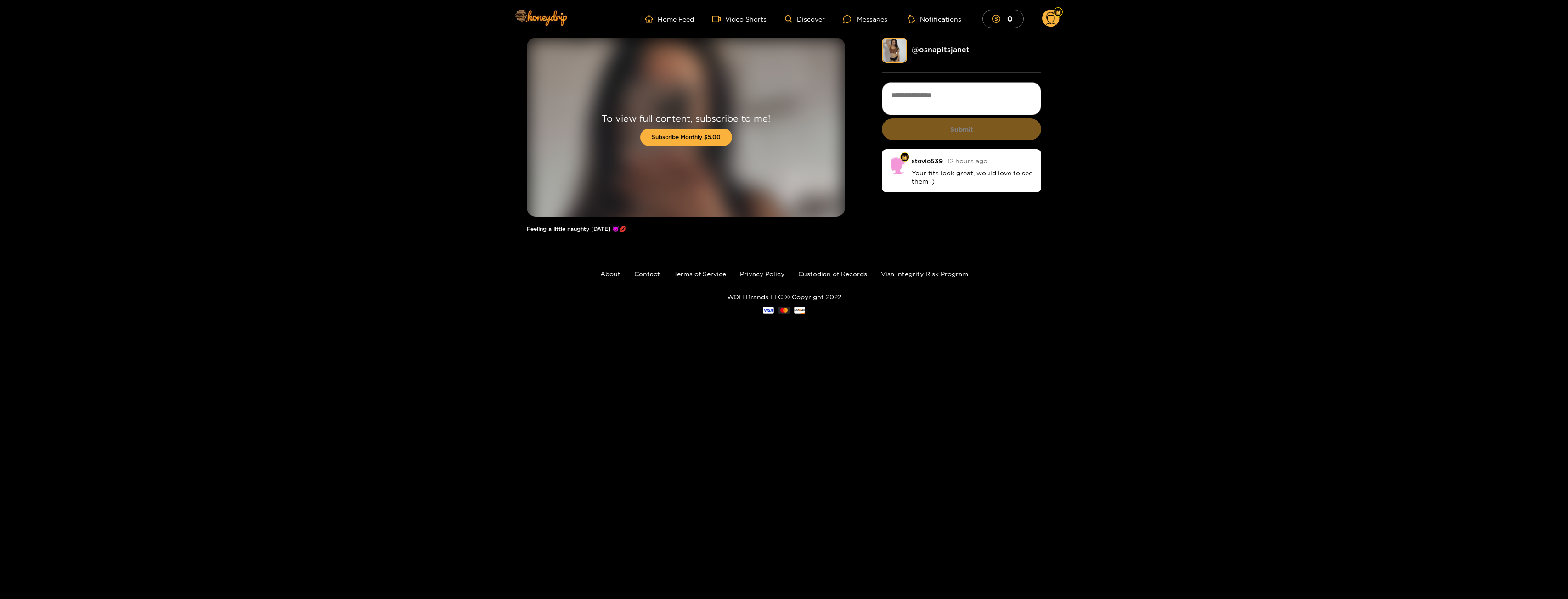
click at [633, 43] on div "To view full content, subscribe to me! Subscribe Monthly $5.00" at bounding box center [686, 127] width 318 height 179
click at [653, 25] on ul "Home Feed Video Shorts Discover Messages Notifications 0" at bounding box center [853, 18] width 415 height 18
click at [655, 22] on span "home" at bounding box center [651, 18] width 13 height 8
